Goal: Task Accomplishment & Management: Manage account settings

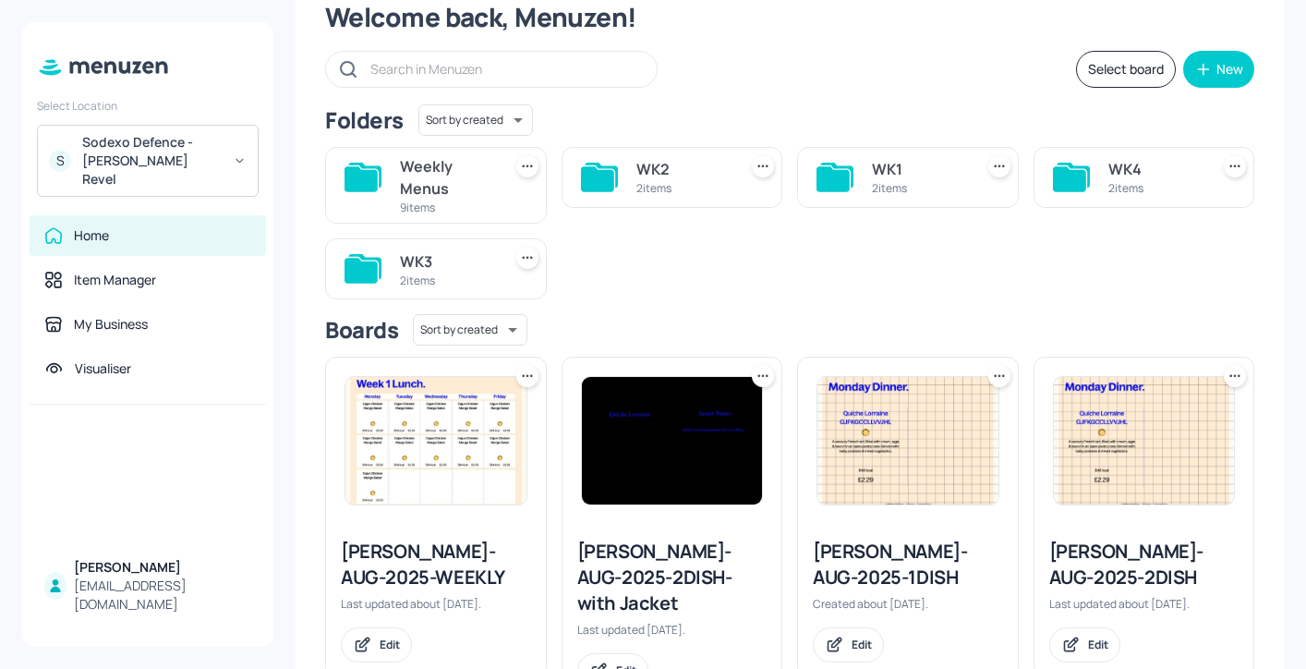
scroll to position [71, 0]
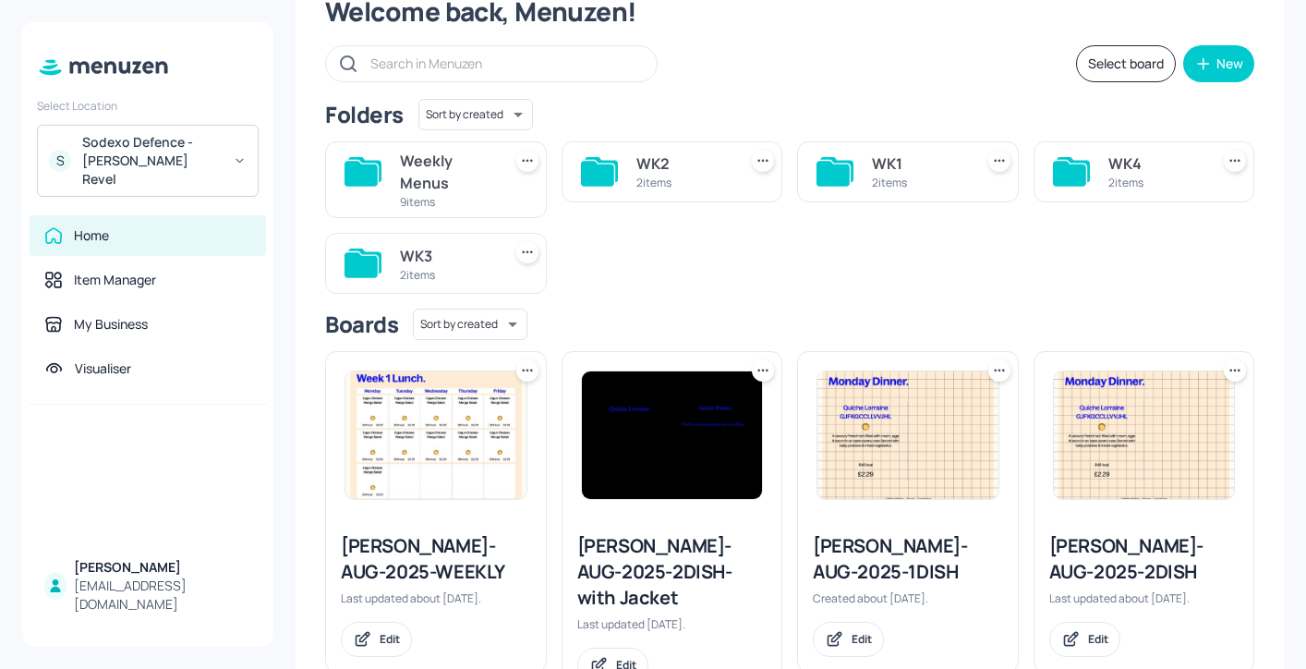
click at [883, 168] on div "WK1" at bounding box center [919, 163] width 94 height 22
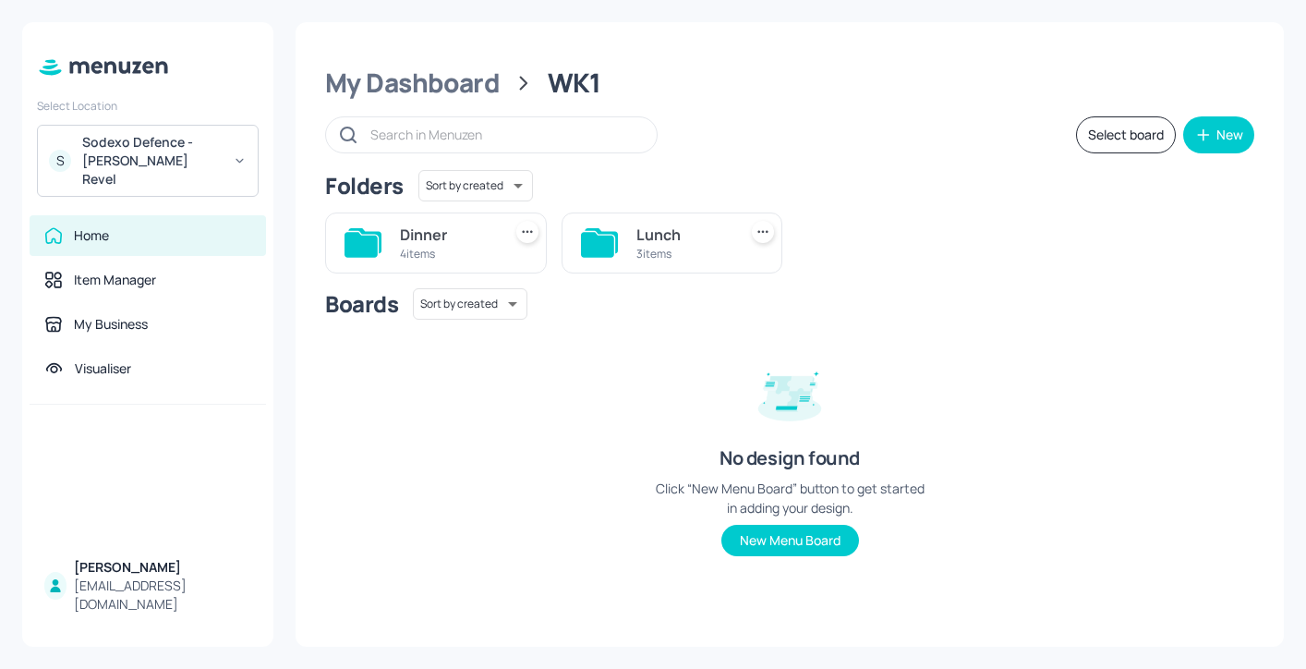
click at [678, 234] on div "Lunch" at bounding box center [683, 234] width 94 height 22
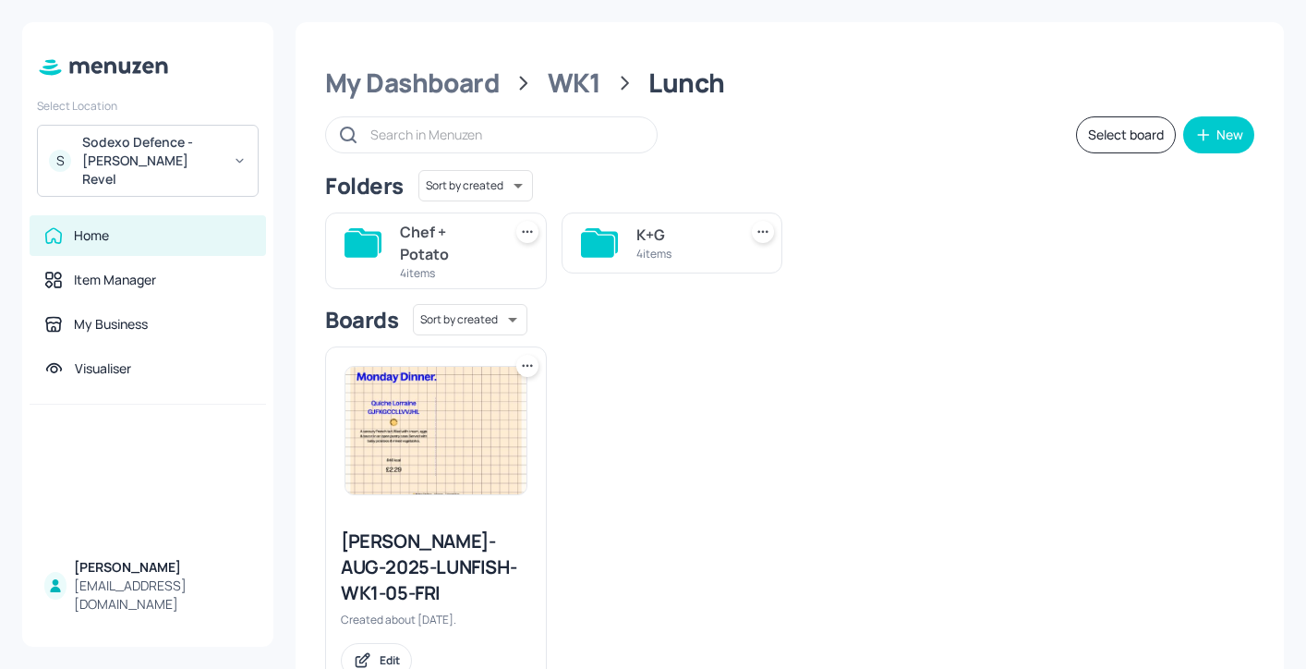
click at [679, 229] on div "K+G" at bounding box center [683, 234] width 94 height 22
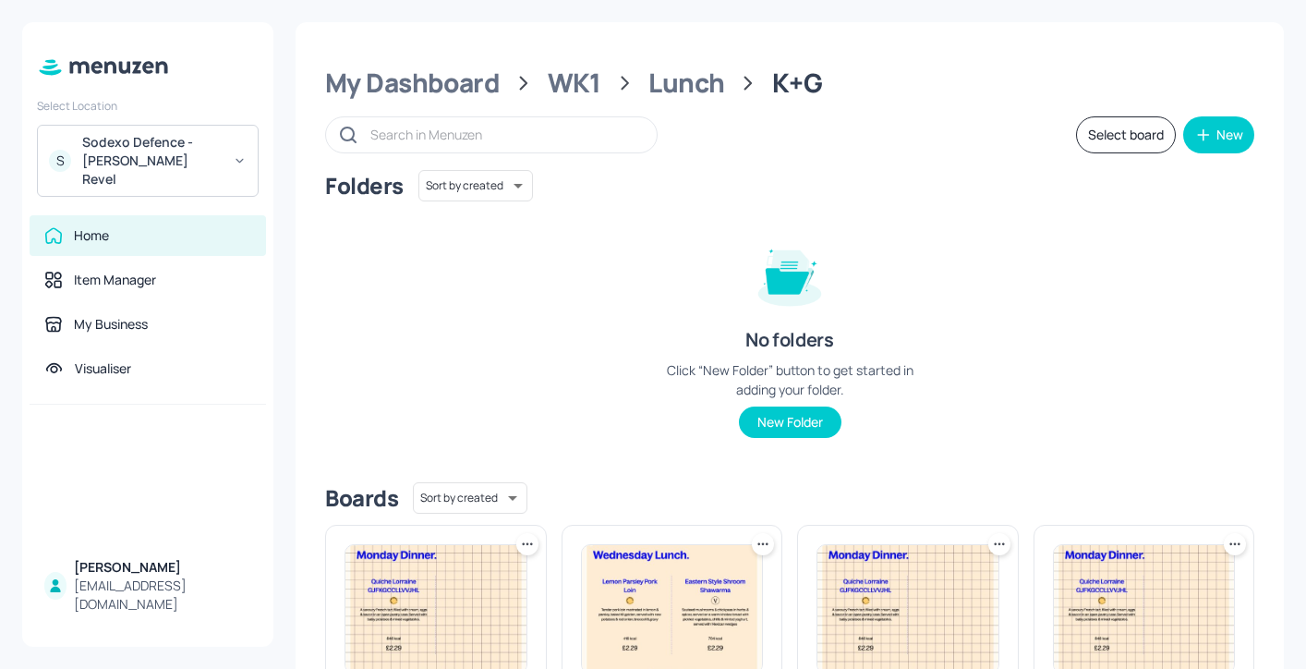
scroll to position [247, 0]
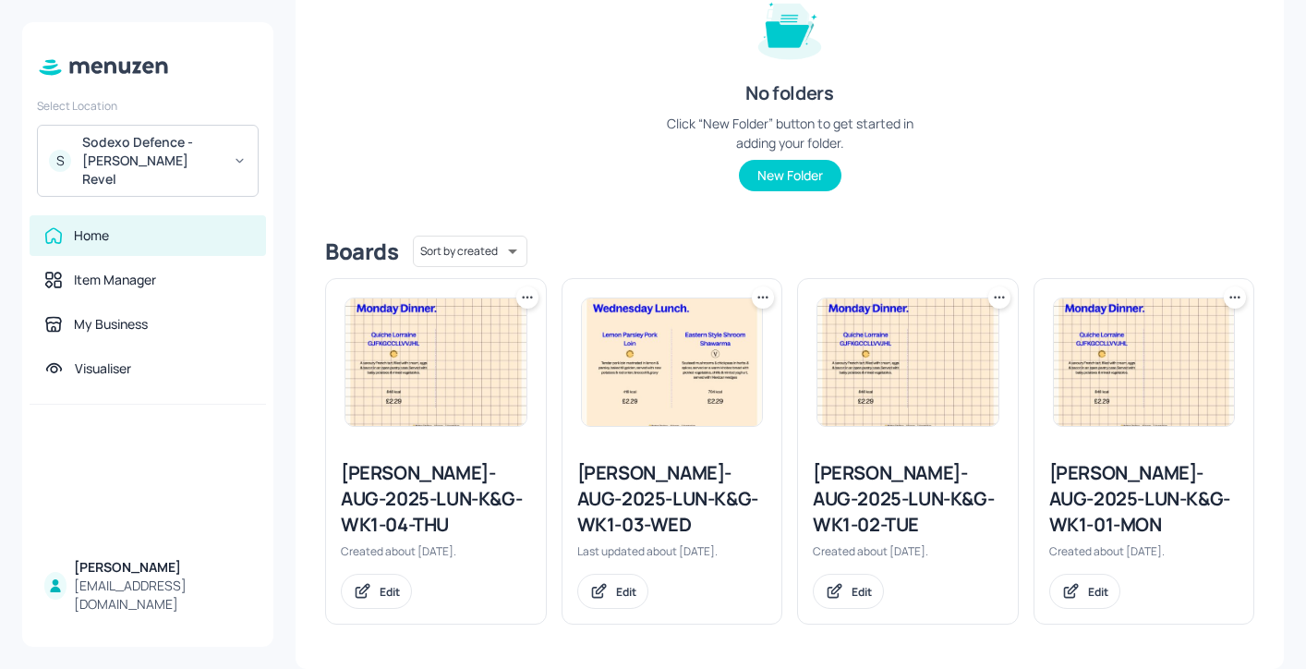
click at [706, 486] on div "[PERSON_NAME]-AUG-2025-LUN-K&G-WK1-03-WED" at bounding box center [672, 499] width 190 height 78
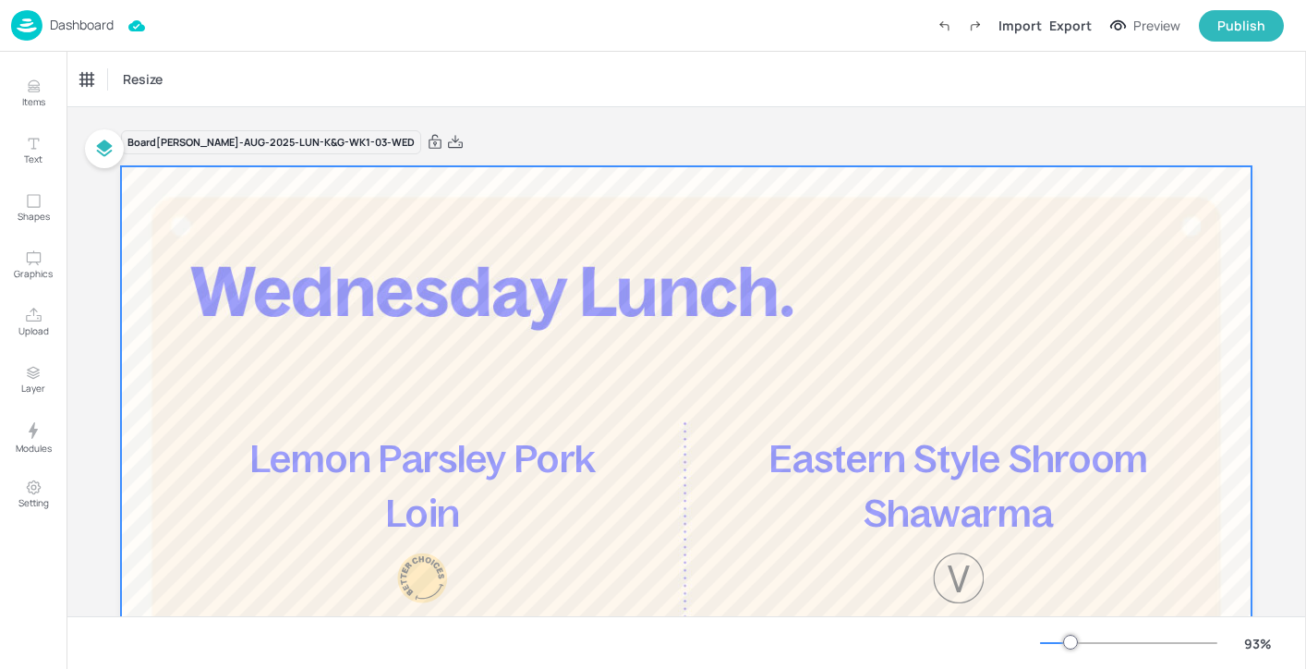
scroll to position [77, 0]
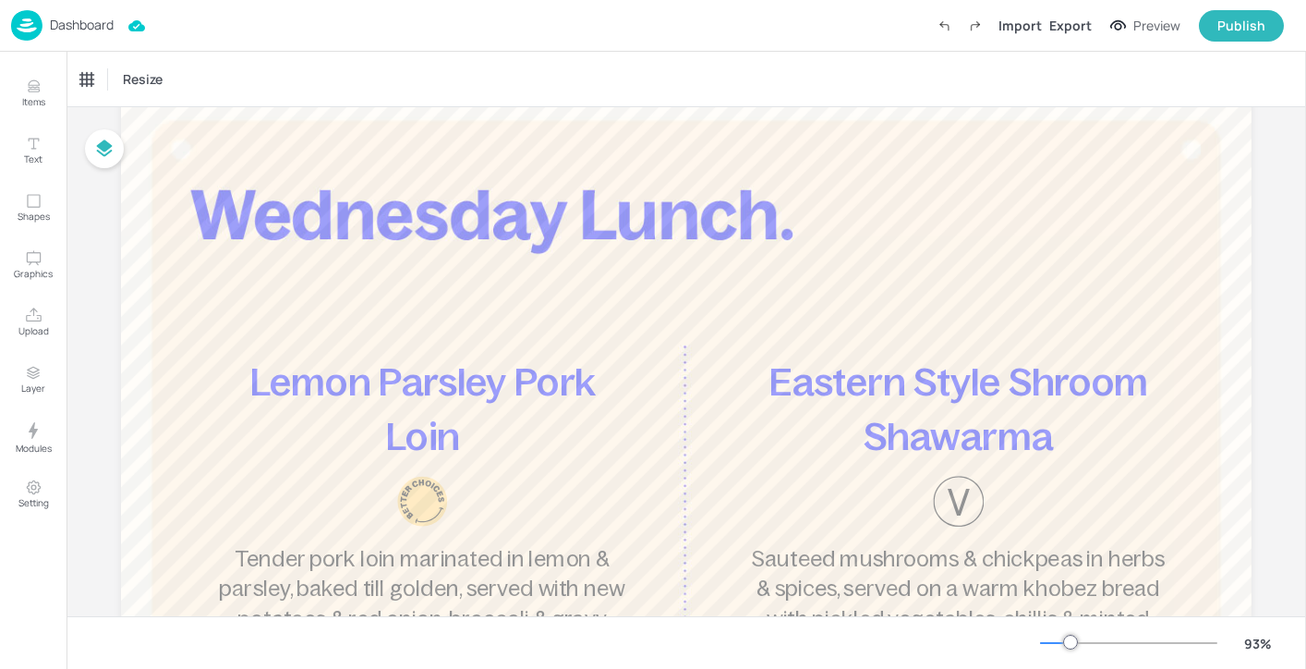
click at [79, 19] on p "Dashboard" at bounding box center [82, 24] width 64 height 13
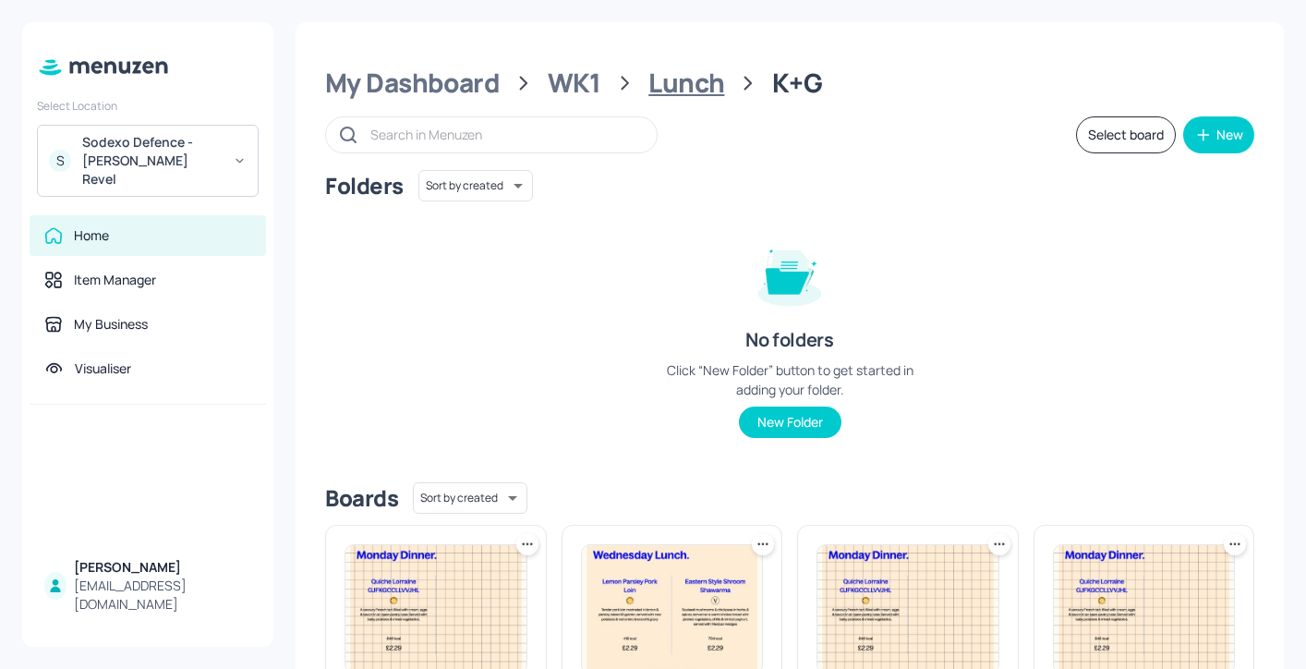
click at [698, 79] on div "Lunch" at bounding box center [686, 82] width 76 height 33
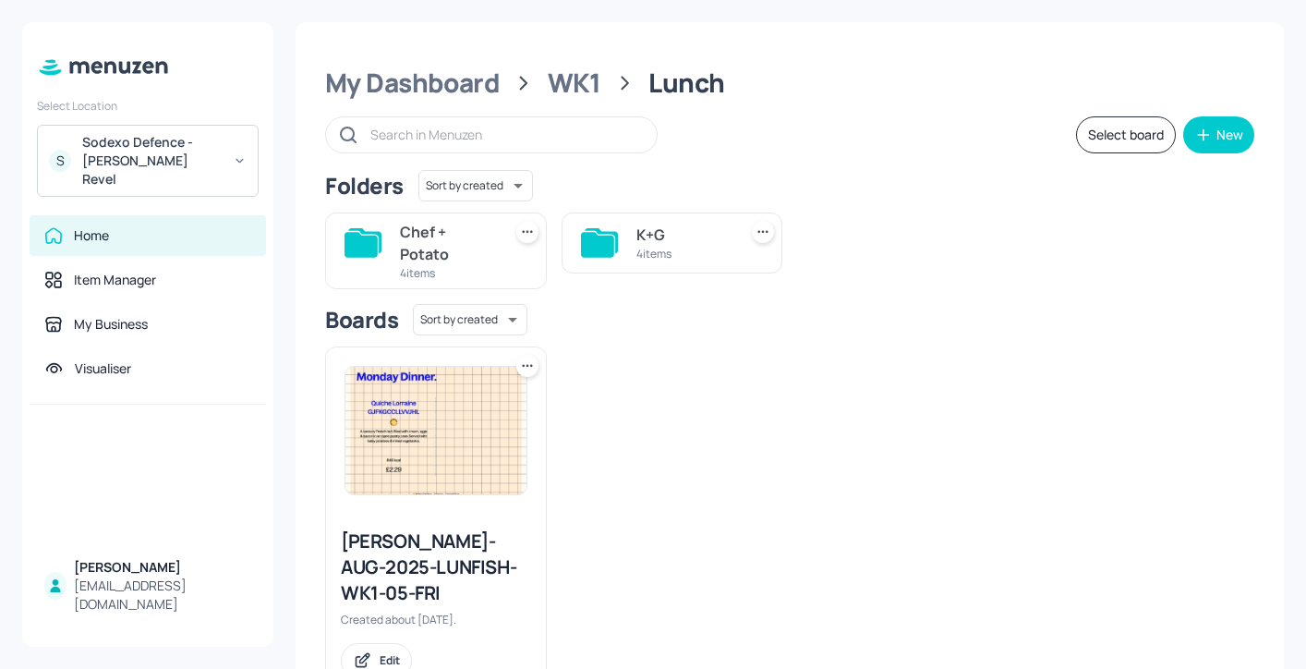
click at [438, 244] on div "Chef + Potato" at bounding box center [447, 243] width 94 height 44
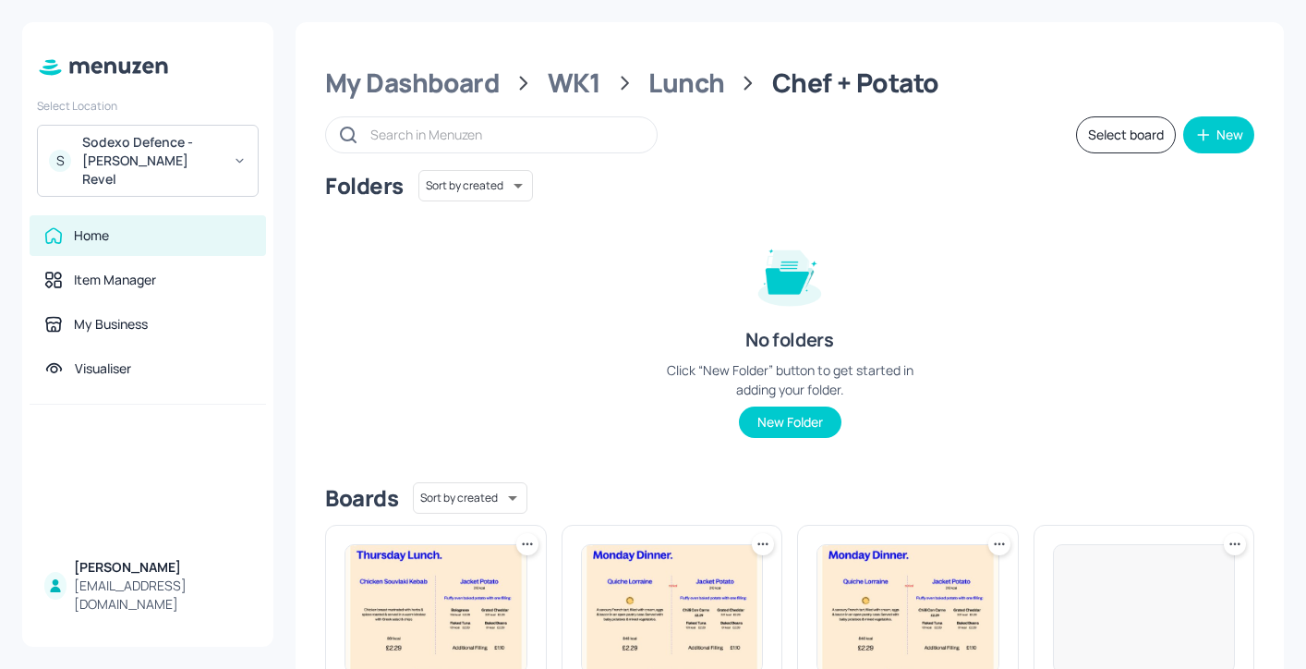
scroll to position [247, 0]
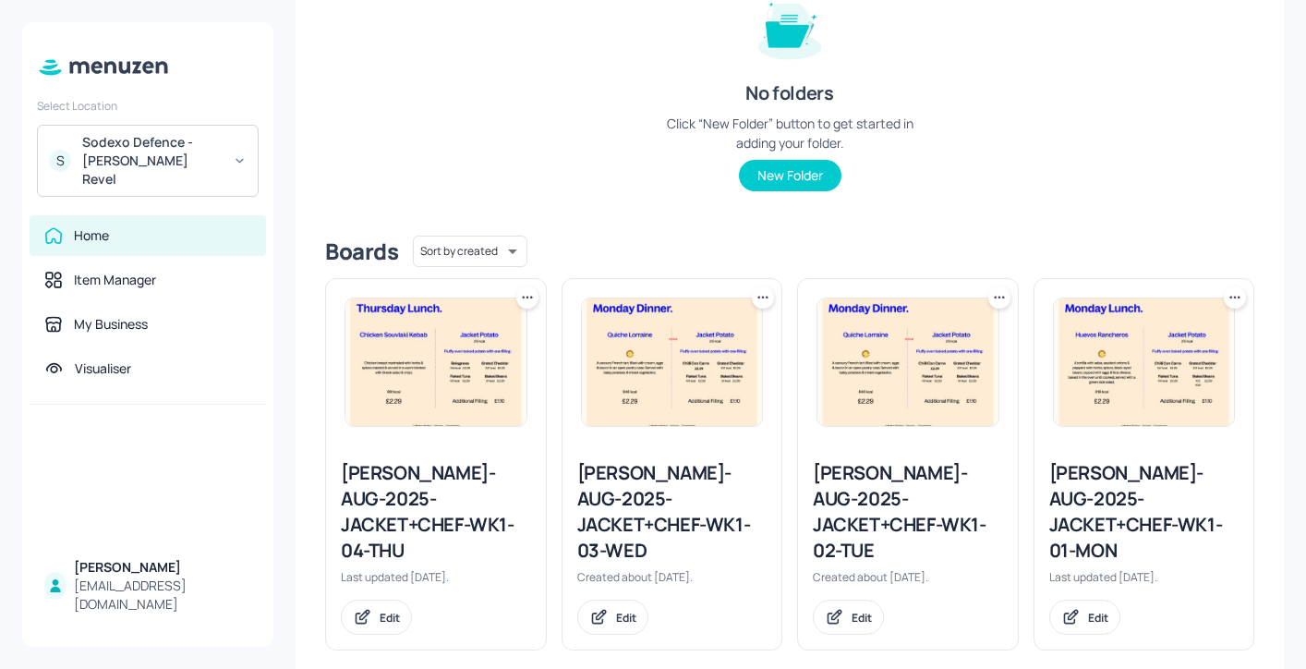
click at [684, 495] on div "[PERSON_NAME]-AUG-2025-JACKET+CHEF-WK1-03-WED" at bounding box center [672, 511] width 190 height 103
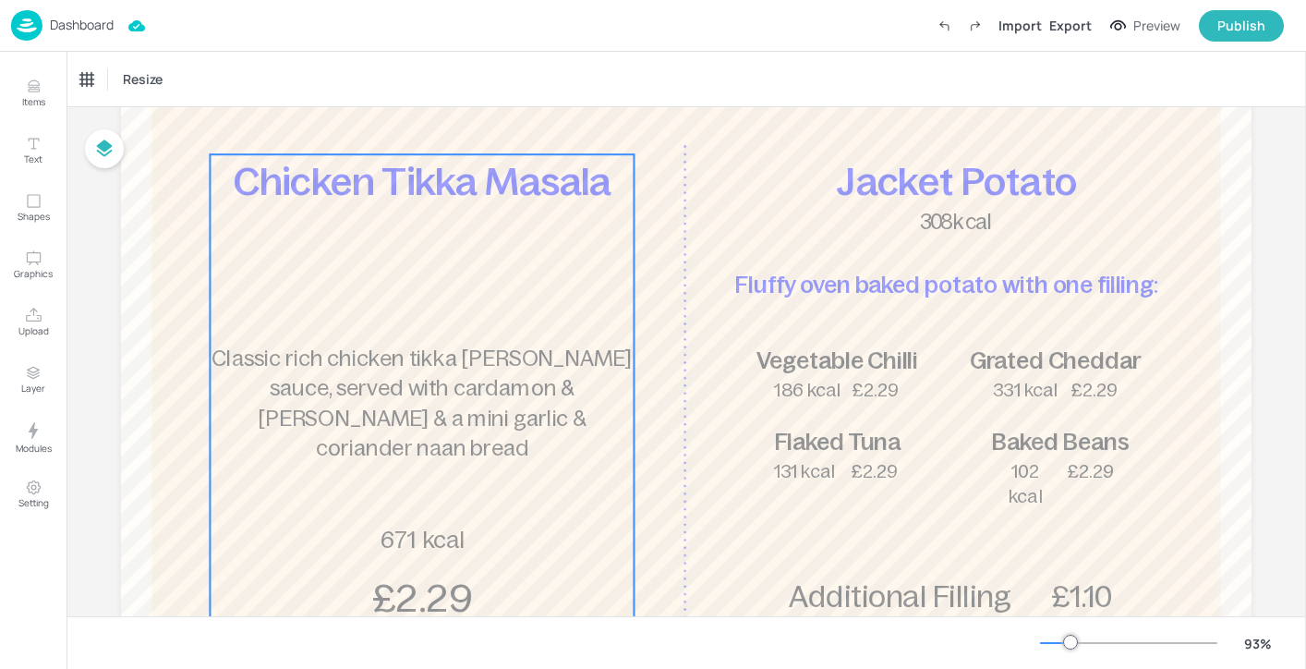
scroll to position [256, 0]
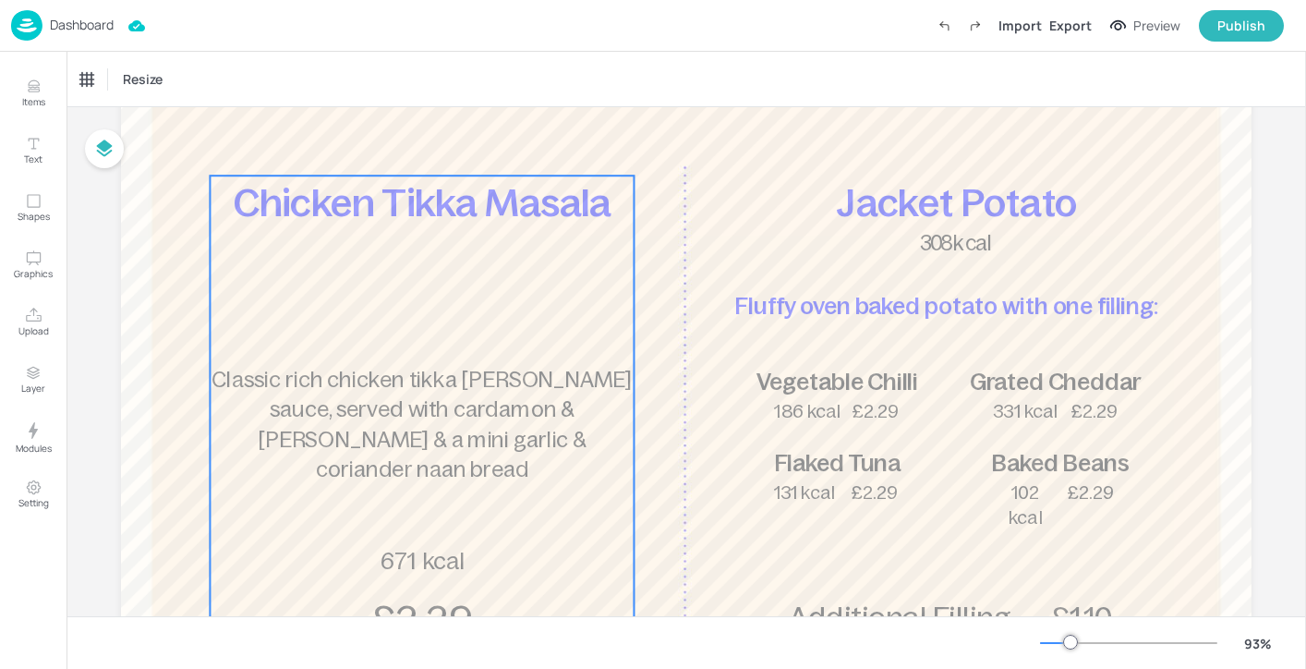
click at [452, 300] on div "Chicken Tikka Masala Classic rich chicken tikka [PERSON_NAME] sauce, served wit…" at bounding box center [422, 410] width 424 height 470
click at [407, 146] on icon "Edit Item" at bounding box center [410, 144] width 16 height 15
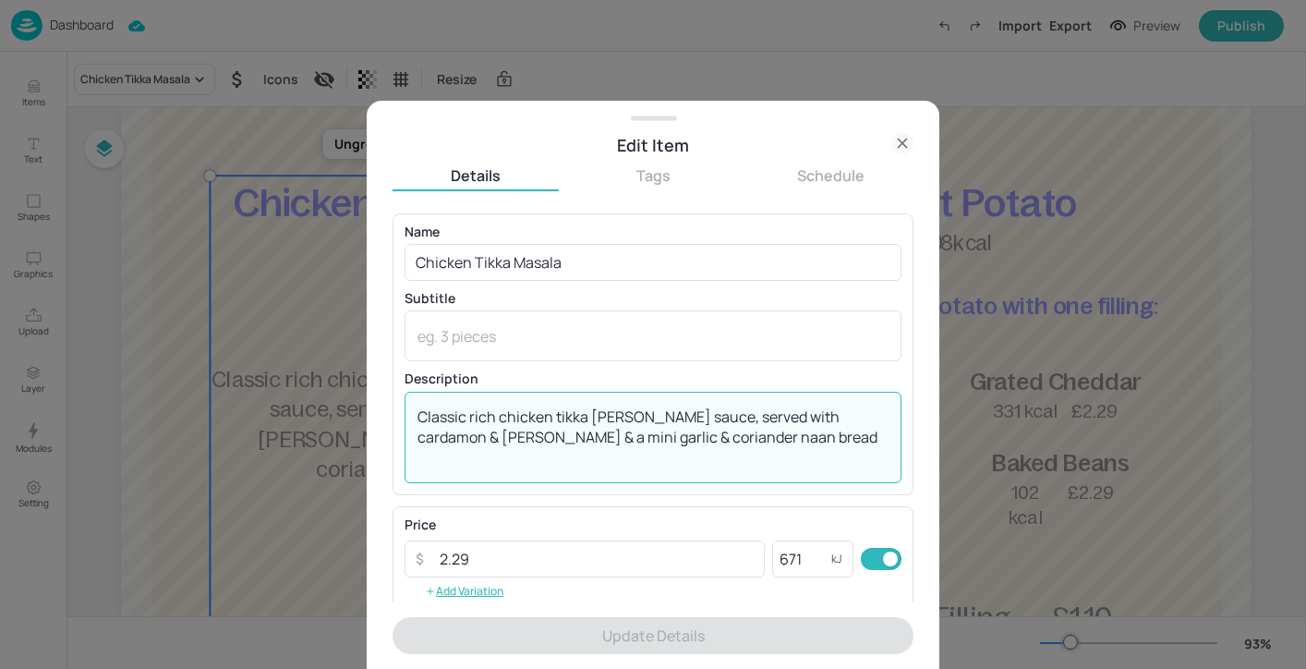
drag, startPoint x: 557, startPoint y: 418, endPoint x: 587, endPoint y: 417, distance: 30.5
click at [587, 417] on textarea "Classic rich chicken tikka [PERSON_NAME] sauce, served with cardamon & [PERSON_…" at bounding box center [652, 436] width 471 height 61
click at [625, 417] on textarea "Classic rich chicken tikka [PERSON_NAME] sauce, served with cardamon & [PERSON_…" at bounding box center [652, 436] width 471 height 61
drag, startPoint x: 625, startPoint y: 417, endPoint x: 562, endPoint y: 416, distance: 62.8
click at [562, 416] on textarea "Classic rich chicken tikka [PERSON_NAME] sauce, served with cardamon & [PERSON_…" at bounding box center [652, 436] width 471 height 61
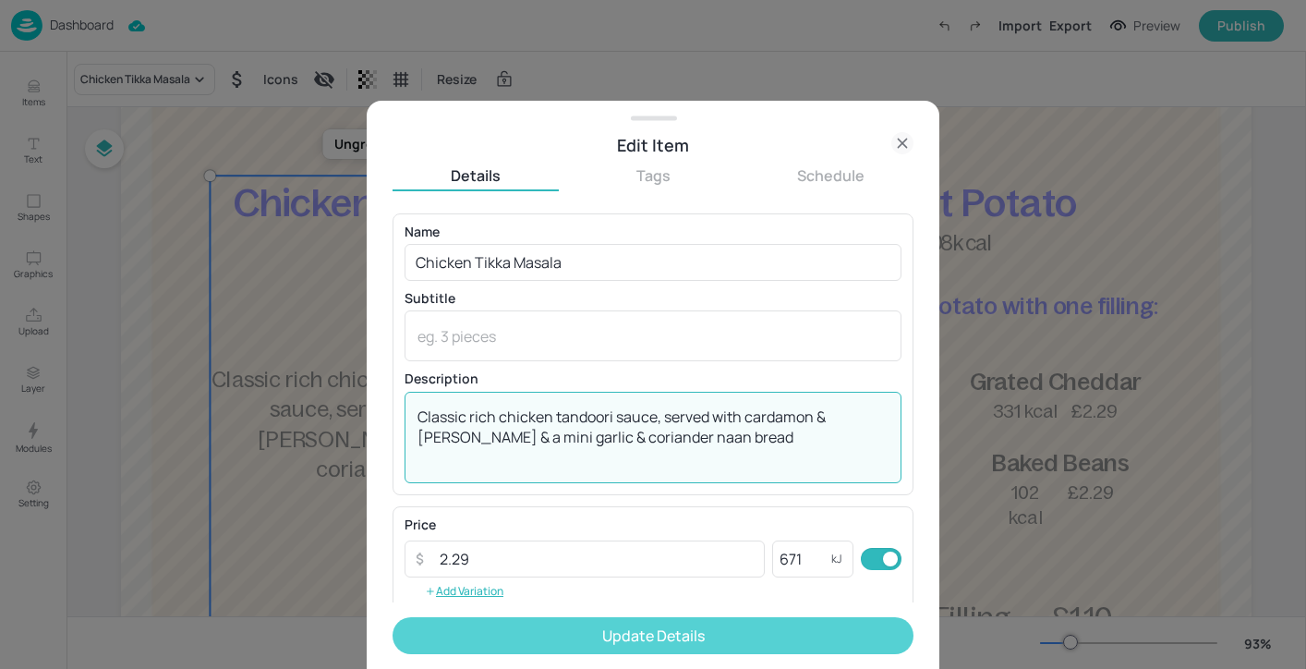
type textarea "Classic rich chicken tandoori sauce, served with cardamon & [PERSON_NAME] & a m…"
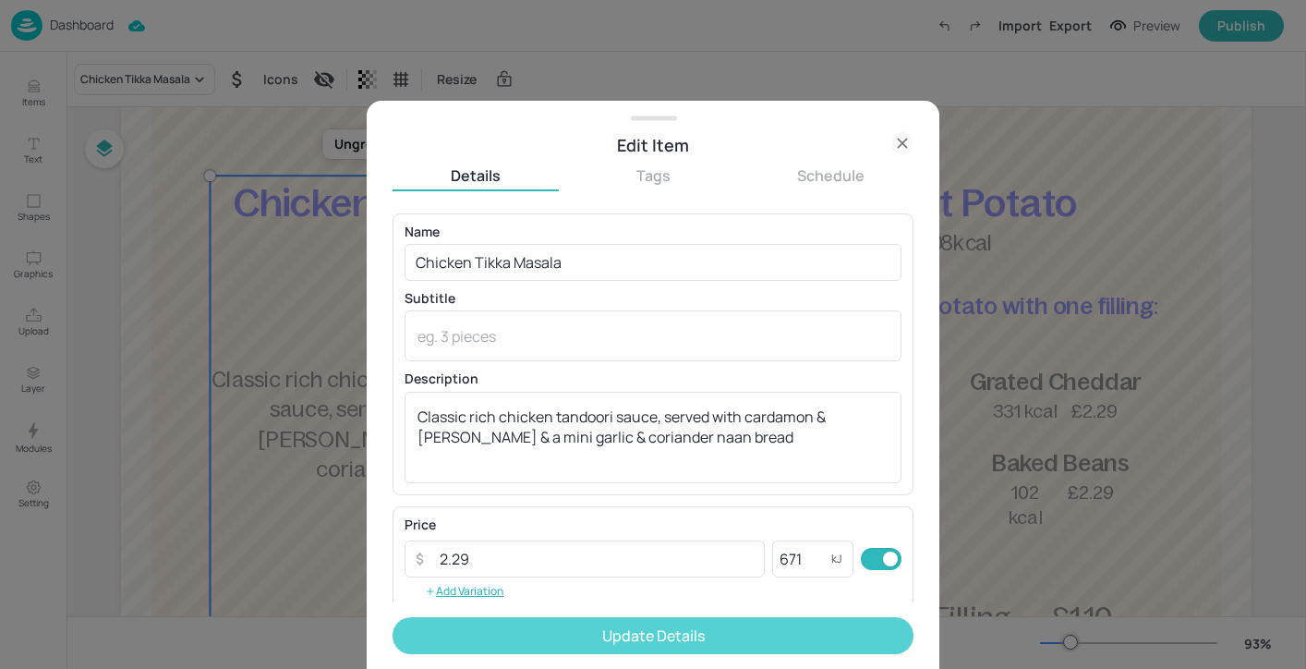
click at [681, 626] on button "Update Details" at bounding box center [653, 635] width 521 height 37
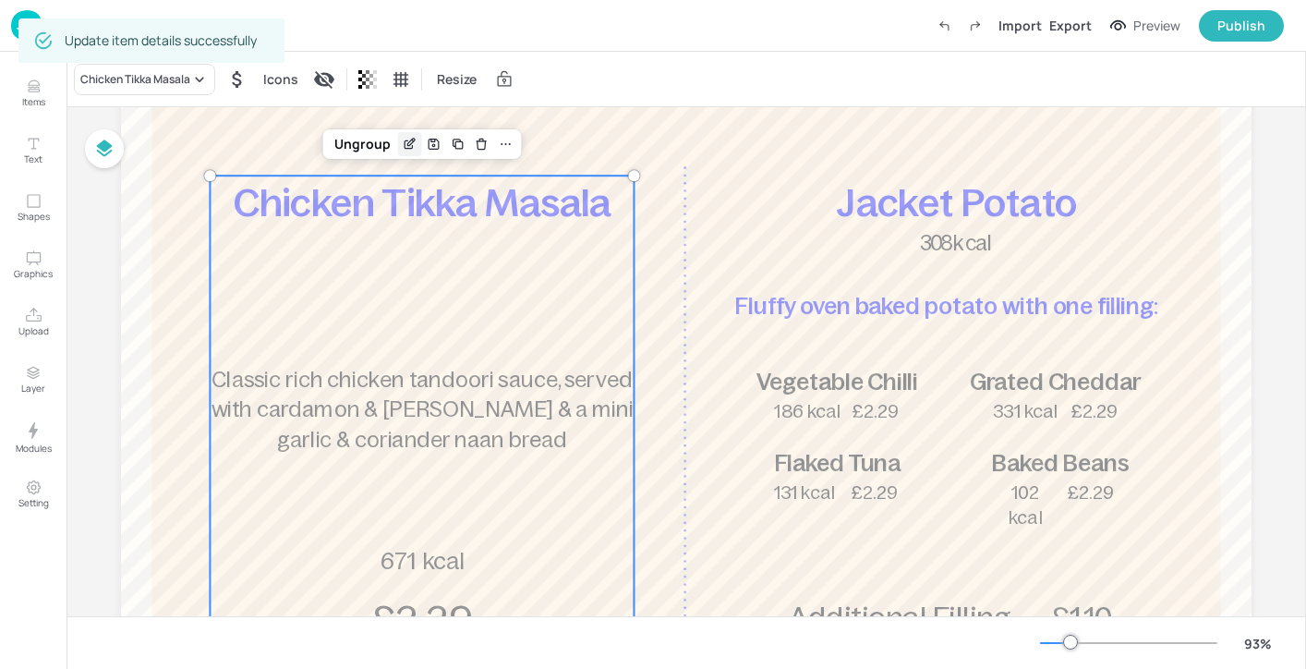
click at [404, 139] on icon "Edit Item" at bounding box center [410, 144] width 16 height 15
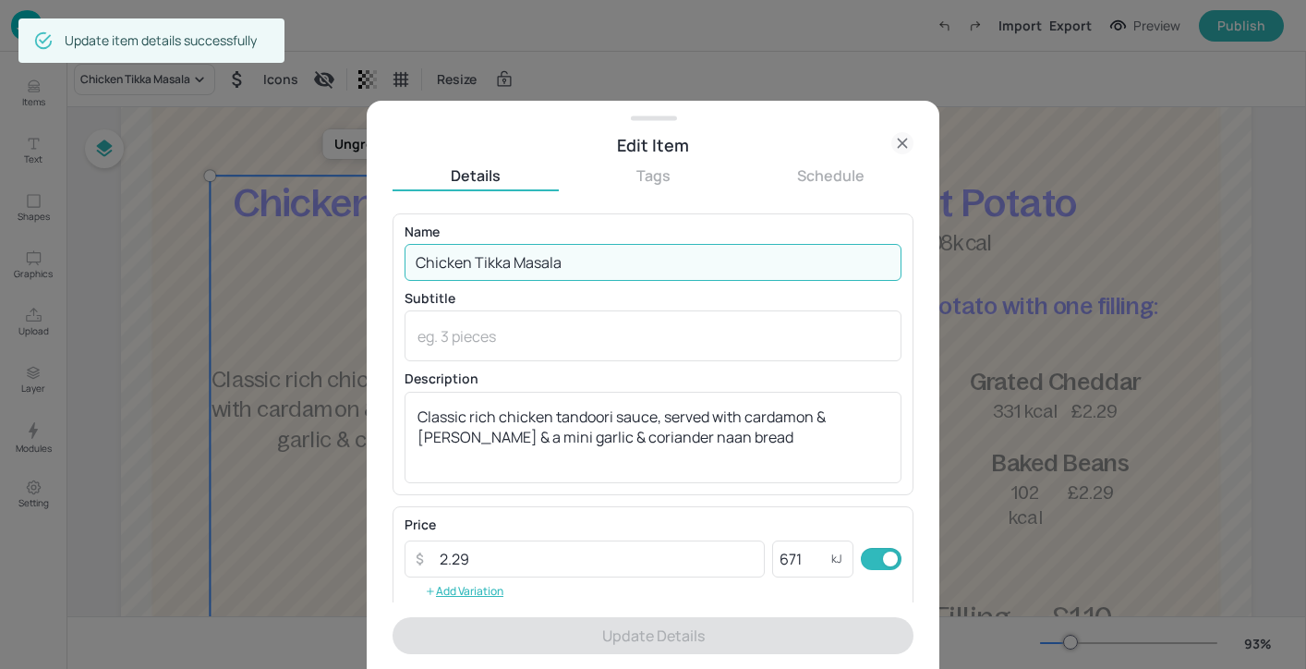
drag, startPoint x: 573, startPoint y: 265, endPoint x: 483, endPoint y: 265, distance: 89.6
click at [483, 265] on input "Chicken Tikka Masala" at bounding box center [653, 262] width 497 height 37
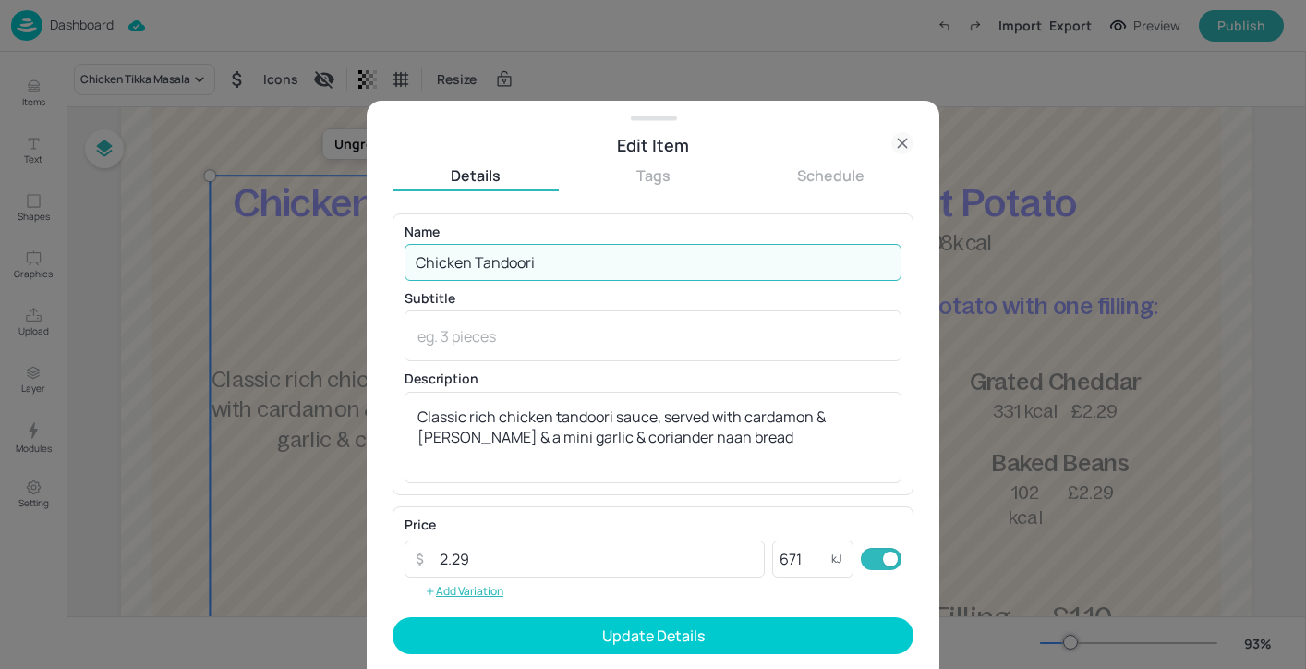
scroll to position [3, 0]
type input "Chicken Tandoori"
click at [809, 554] on input "671" at bounding box center [801, 555] width 59 height 37
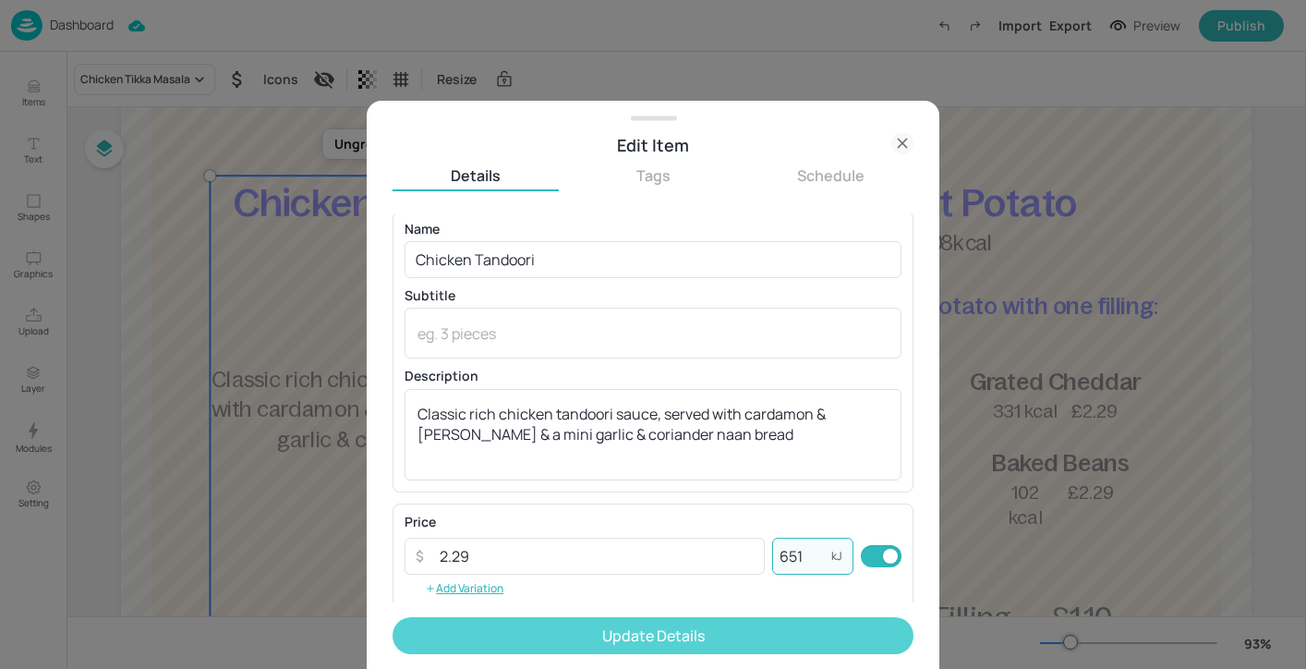
type input "651"
click at [826, 633] on button "Update Details" at bounding box center [653, 635] width 521 height 37
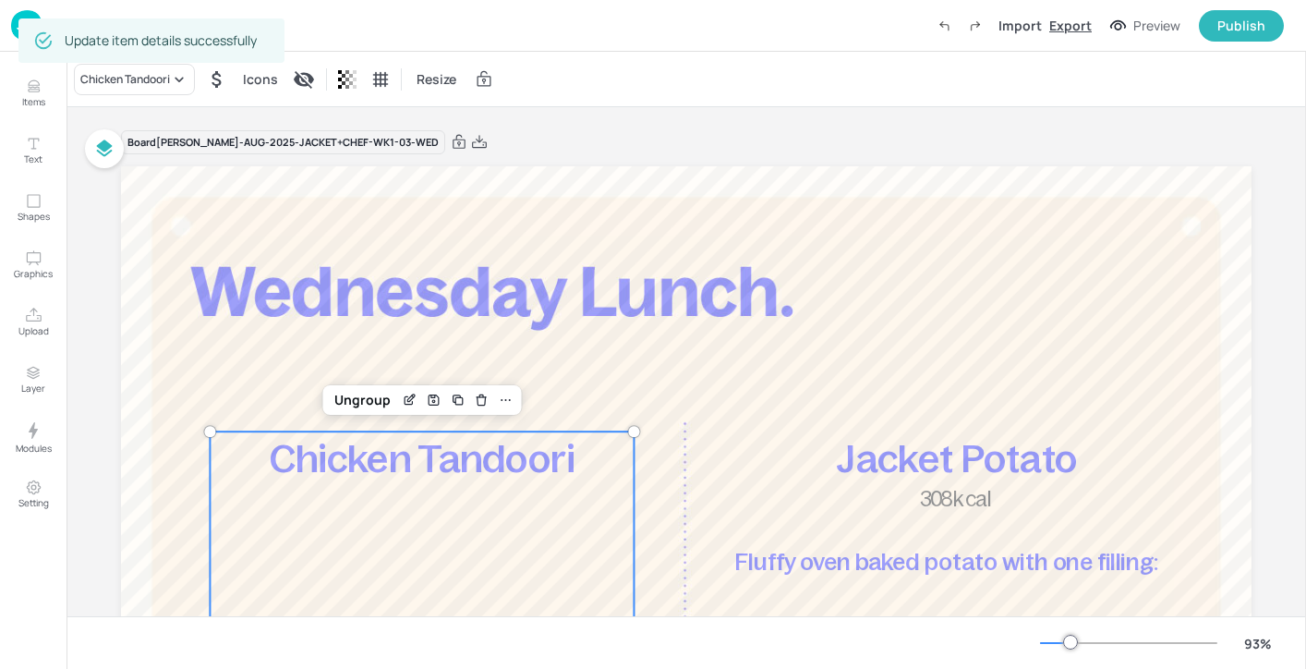
click at [1075, 26] on div "Export" at bounding box center [1070, 25] width 42 height 19
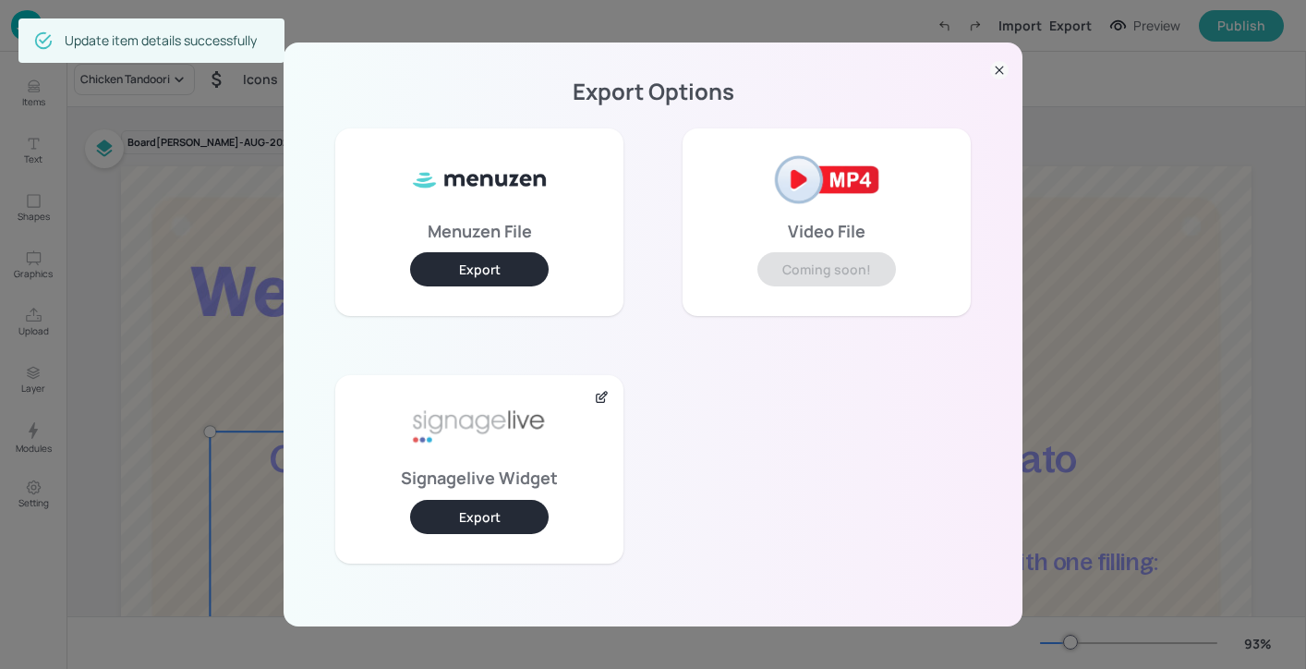
click at [494, 509] on button "Export" at bounding box center [479, 517] width 139 height 34
